Goal: Task Accomplishment & Management: Manage account settings

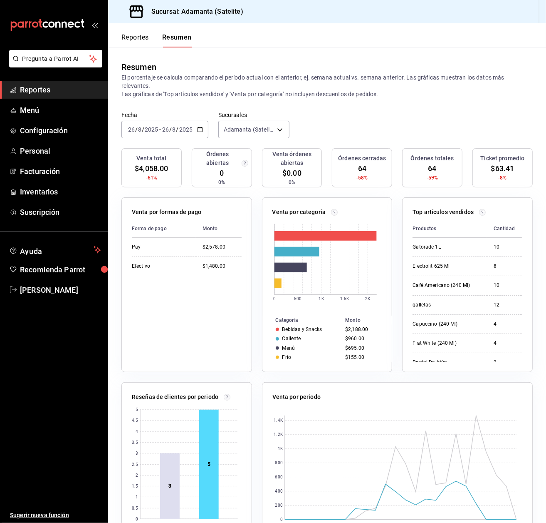
drag, startPoint x: 120, startPoint y: 97, endPoint x: 112, endPoint y: 96, distance: 8.4
click at [117, 97] on div "Resumen El porcentaje se calcula comparando el período actual con el anterior, …" at bounding box center [327, 79] width 438 height 64
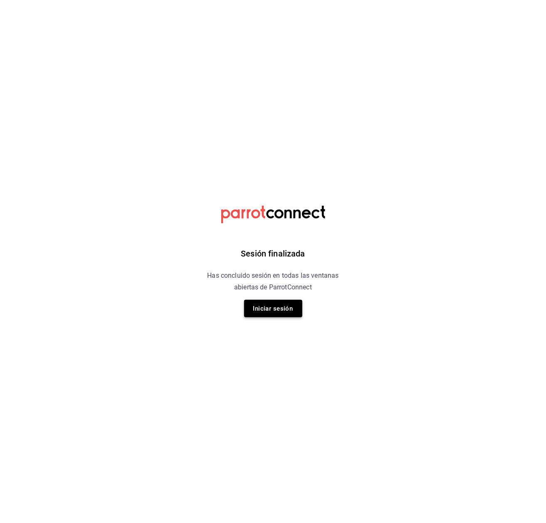
click at [292, 310] on button "Iniciar sesión" at bounding box center [273, 308] width 58 height 17
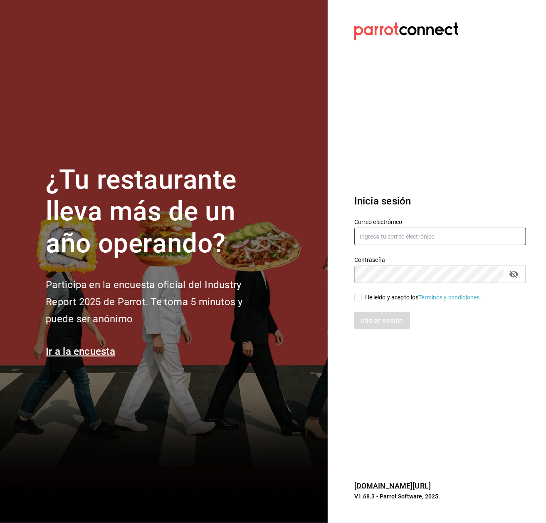
click at [440, 238] on input "text" at bounding box center [441, 236] width 172 height 17
type input "U"
click at [387, 233] on input "uribe.natañoia2004@gmail.com" at bounding box center [441, 236] width 172 height 17
type input "uribe.natalia2004@gmail.com"
click at [373, 292] on div "He leído y acepto los Términos y condiciones." at bounding box center [436, 292] width 182 height 19
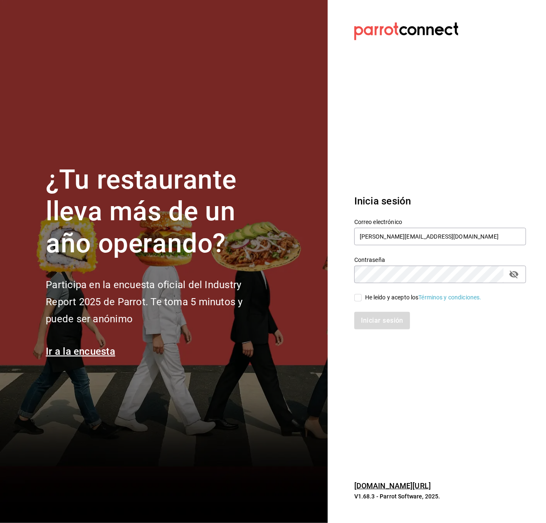
click at [374, 298] on div "He leído y acepto los Términos y condiciones." at bounding box center [423, 297] width 117 height 9
click at [362, 298] on input "He leído y acepto los Términos y condiciones." at bounding box center [358, 297] width 7 height 7
checkbox input "true"
click at [391, 323] on button "Iniciar sesión" at bounding box center [383, 320] width 57 height 17
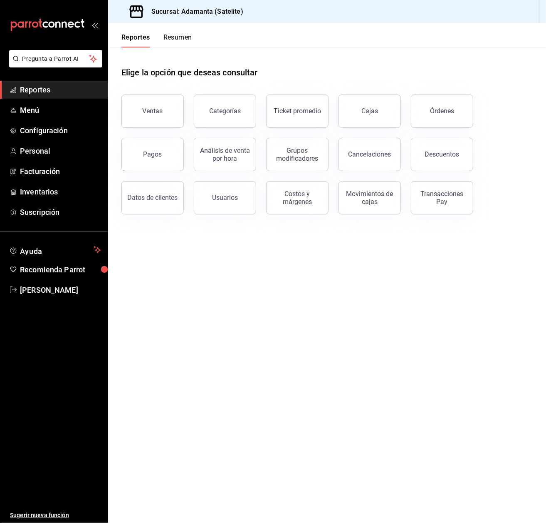
click at [169, 36] on button "Resumen" at bounding box center [178, 40] width 29 height 14
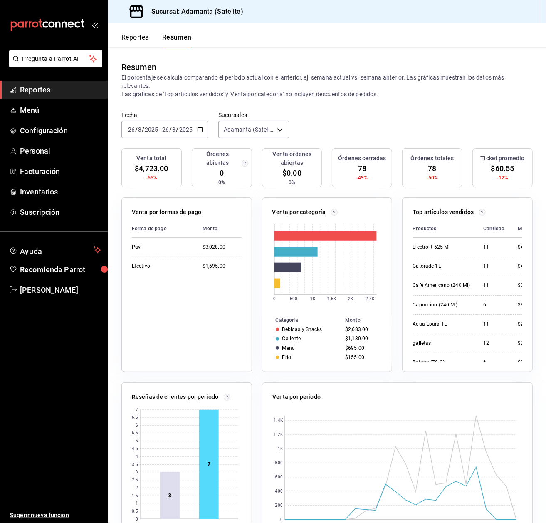
drag, startPoint x: 12, startPoint y: 497, endPoint x: 4, endPoint y: 514, distance: 18.6
click at [12, 497] on ul "Sugerir nueva función" at bounding box center [54, 411] width 108 height 224
